Goal: Information Seeking & Learning: Learn about a topic

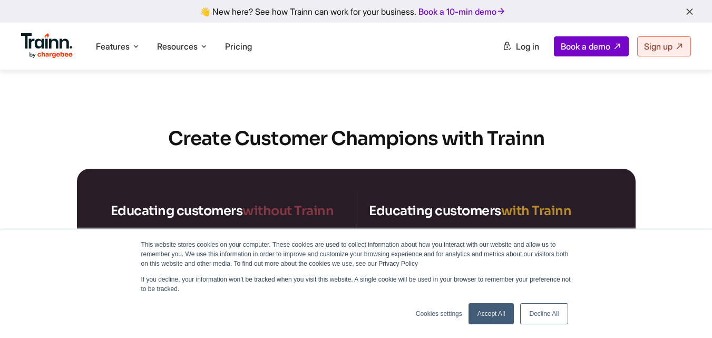
scroll to position [1762, 0]
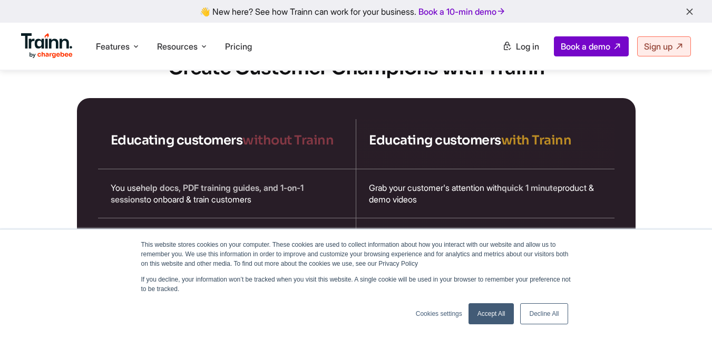
click at [498, 310] on link "Accept All" at bounding box center [491, 313] width 46 height 21
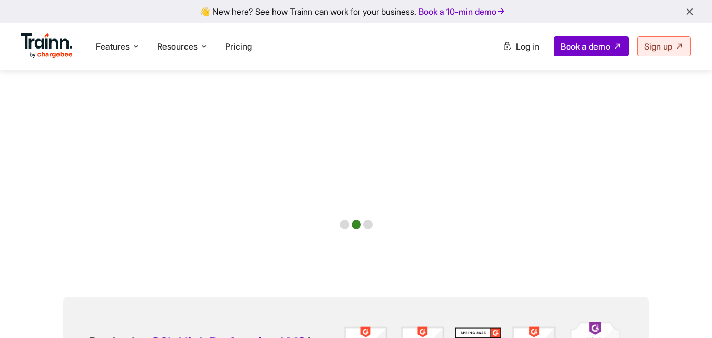
scroll to position [2319, 0]
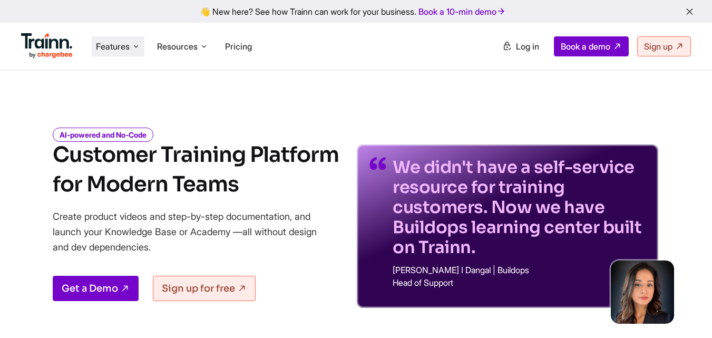
click at [110, 42] on span "Features" at bounding box center [113, 47] width 34 height 12
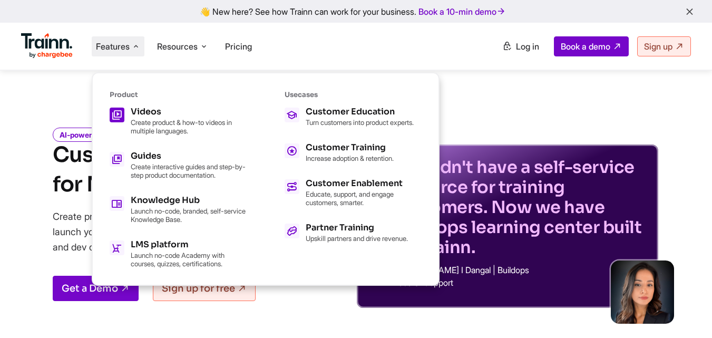
click at [157, 121] on p "Create product & how-to videos in multiple languages." at bounding box center [189, 126] width 116 height 17
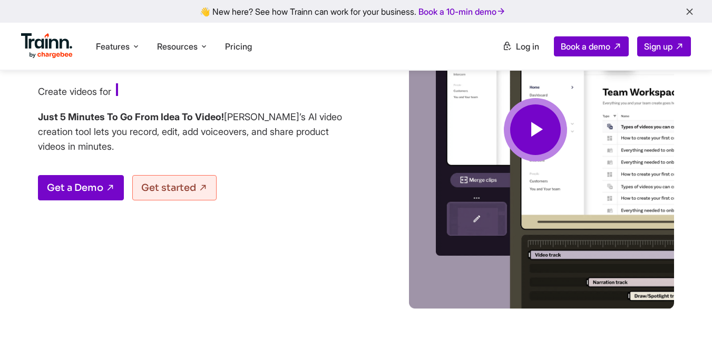
scroll to position [105, 0]
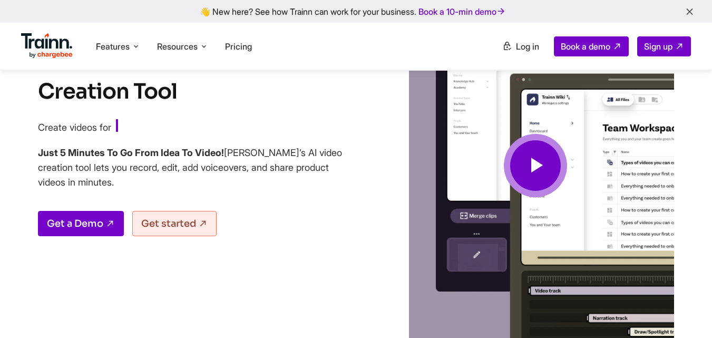
click at [561, 165] on span at bounding box center [535, 165] width 63 height 63
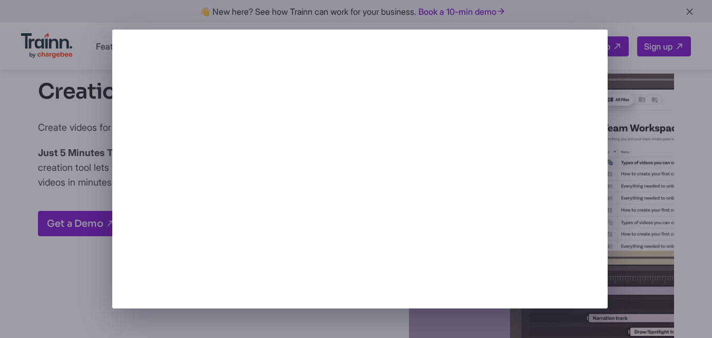
click at [628, 250] on div at bounding box center [356, 169] width 712 height 338
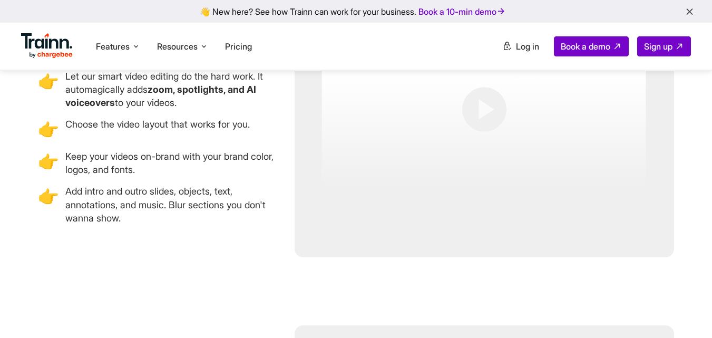
scroll to position [2610, 0]
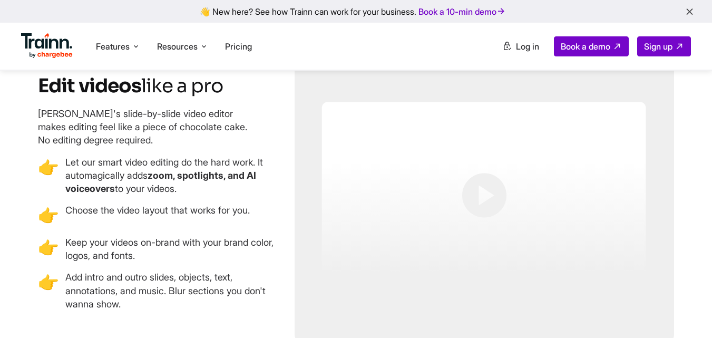
click at [90, 55] on ul "Features Product Videos Create product & how-to videos in multiple languages. G…" at bounding box center [188, 46] width 335 height 30
click at [114, 48] on span "Features" at bounding box center [113, 47] width 34 height 12
